Goal: Contribute content

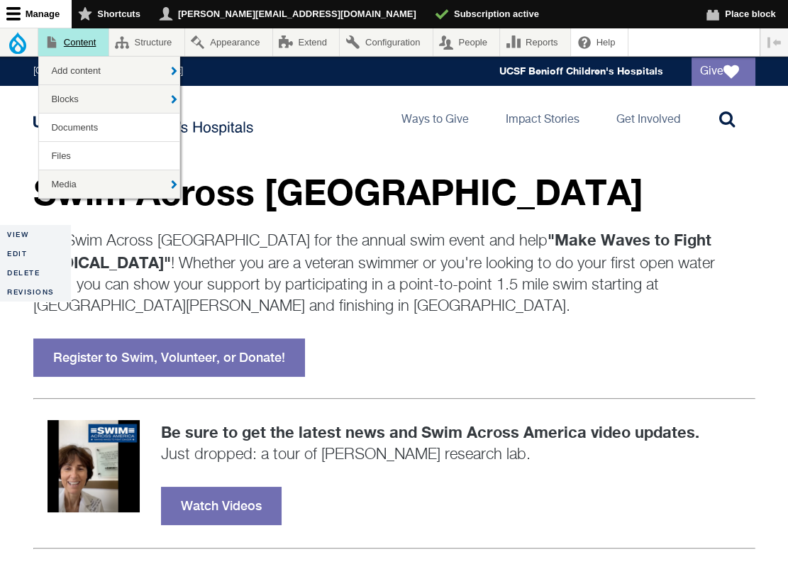
click at [84, 46] on link "Content" at bounding box center [73, 42] width 70 height 28
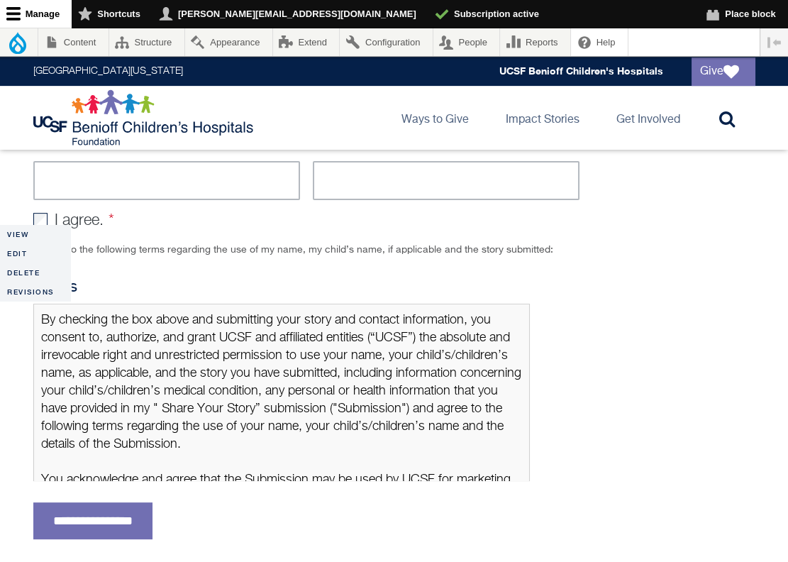
scroll to position [851, 0]
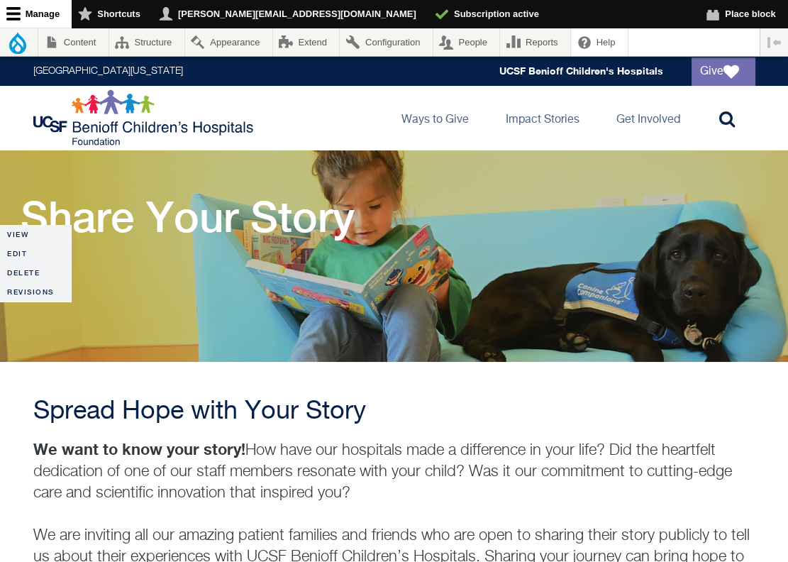
scroll to position [42, 0]
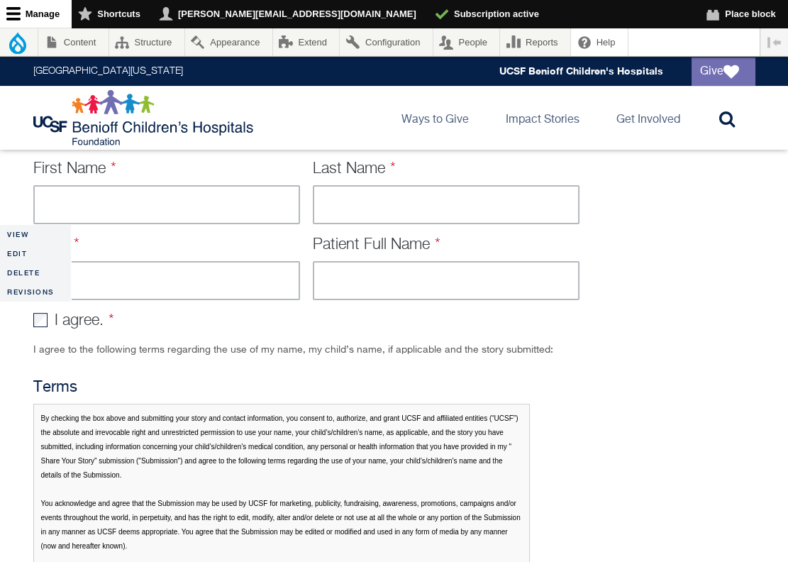
scroll to position [757, 0]
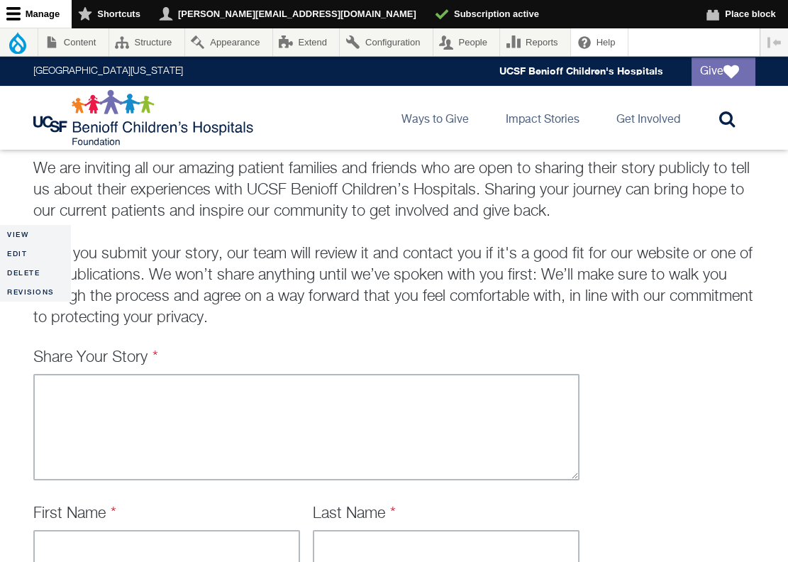
scroll to position [383, 0]
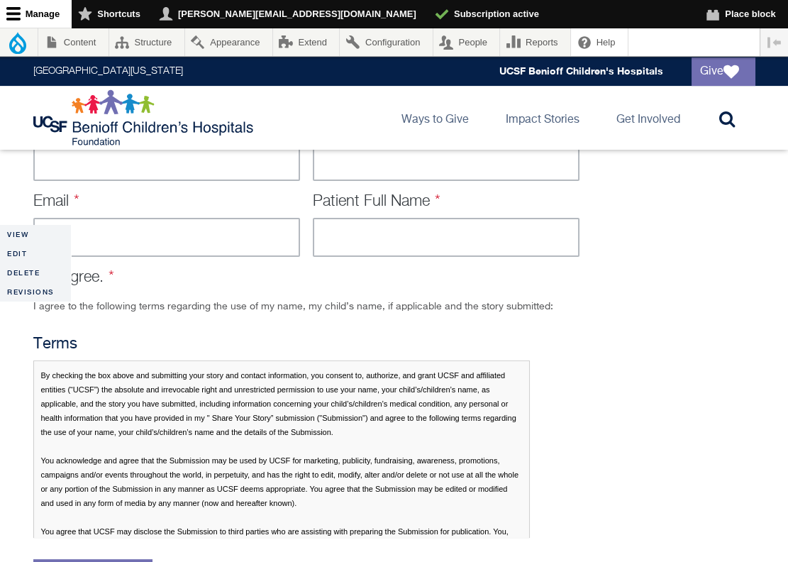
scroll to position [805, 0]
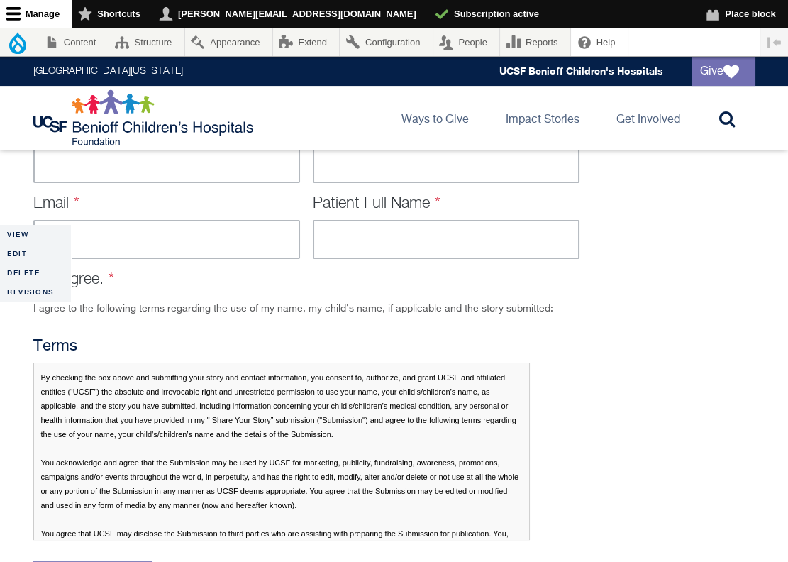
scroll to position [871, 0]
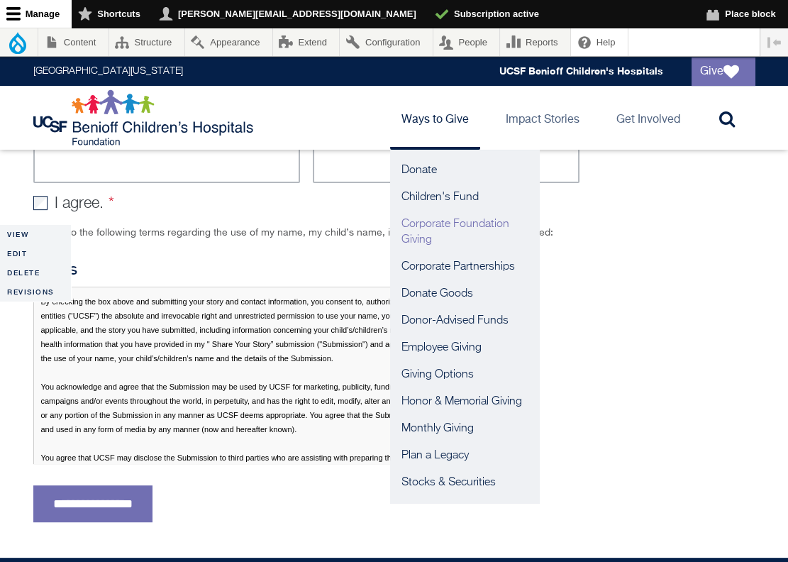
click at [434, 226] on link "Corporate Foundation Giving" at bounding box center [464, 232] width 149 height 43
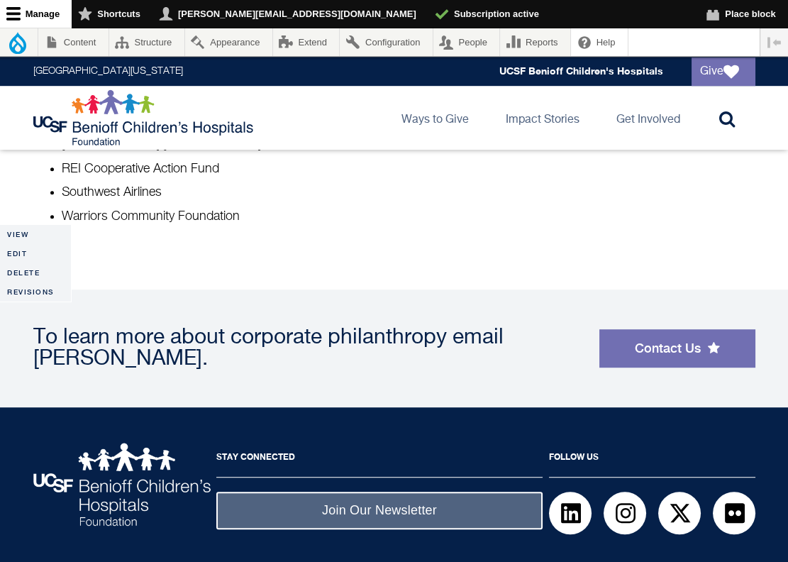
scroll to position [1498, 0]
